Goal: Information Seeking & Learning: Learn about a topic

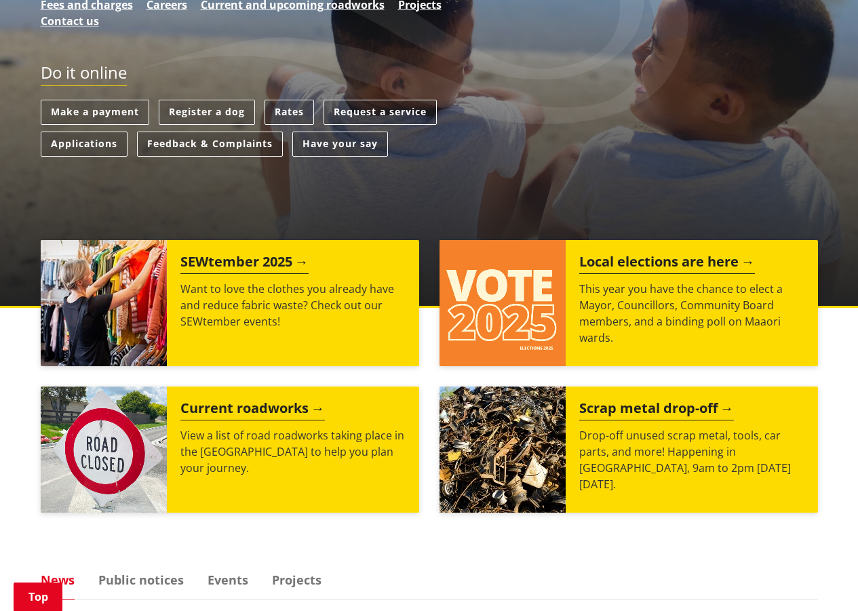
scroll to position [339, 0]
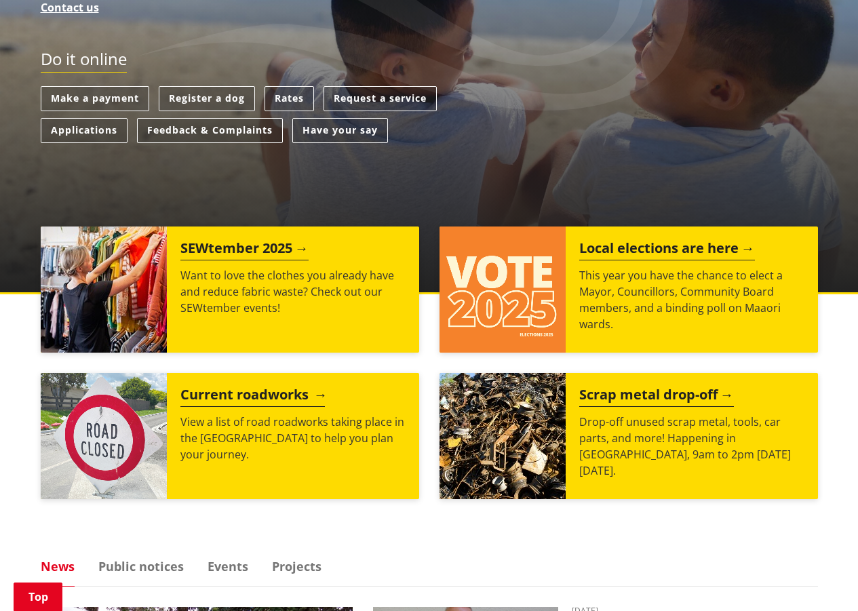
click at [254, 435] on p "View a list of road roadworks taking place in the Waikato district to help you …" at bounding box center [292, 438] width 225 height 49
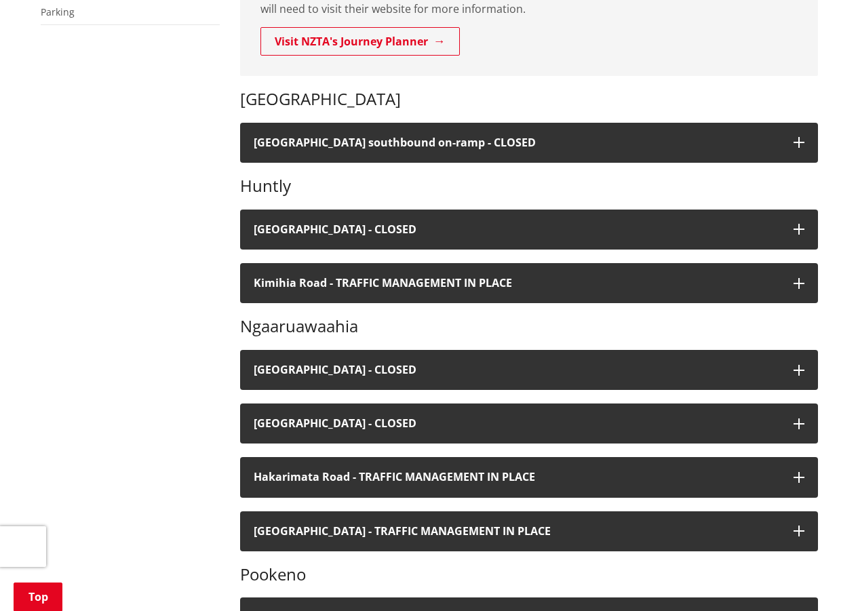
scroll to position [407, 0]
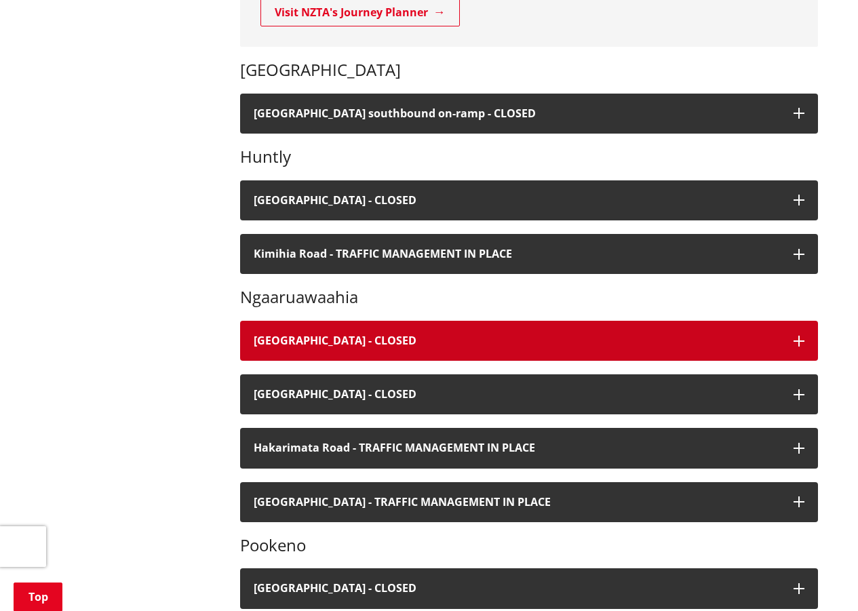
click at [801, 344] on icon "button" at bounding box center [799, 341] width 11 height 11
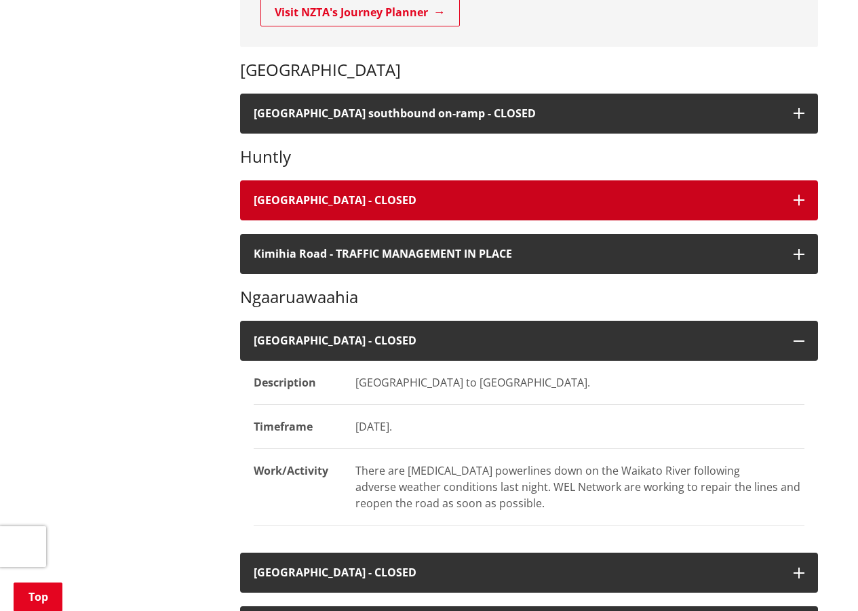
click at [799, 198] on icon "button" at bounding box center [799, 200] width 11 height 11
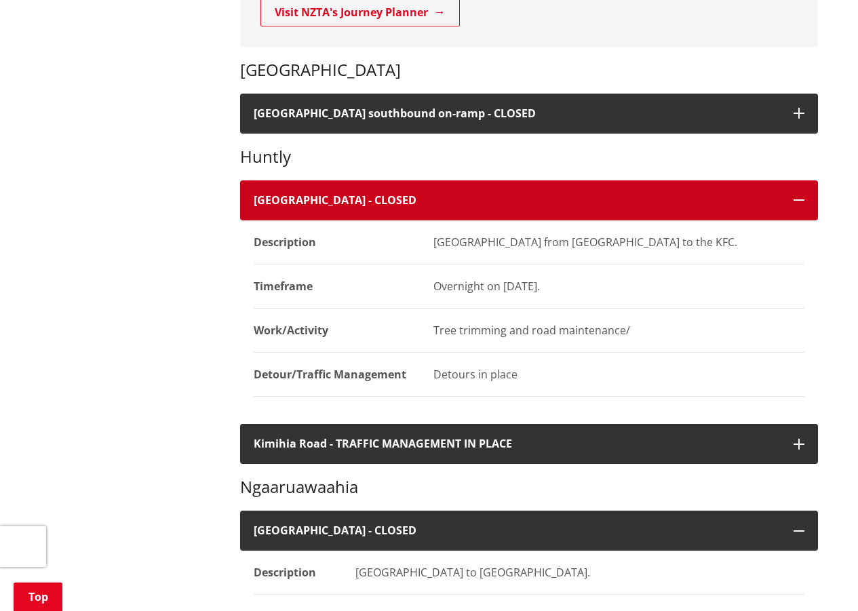
click at [792, 199] on button "[GEOGRAPHIC_DATA] - CLOSED" at bounding box center [529, 200] width 578 height 40
